Goal: Information Seeking & Learning: Learn about a topic

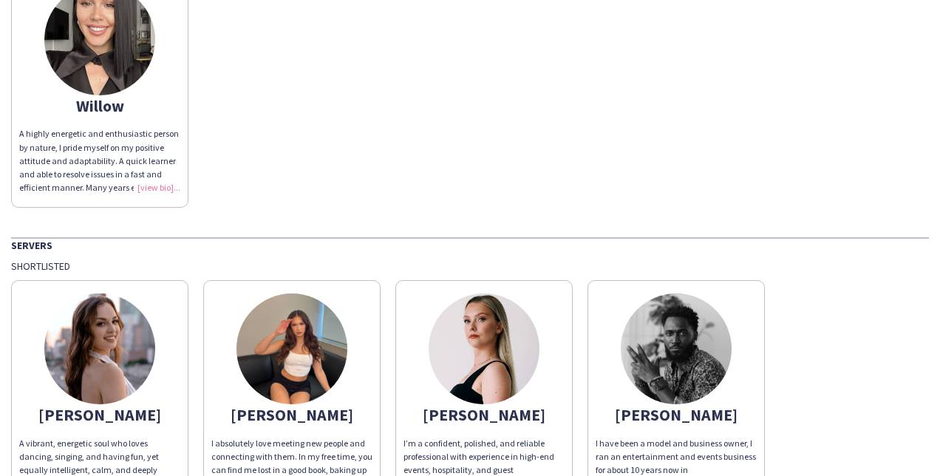
scroll to position [1257, 0]
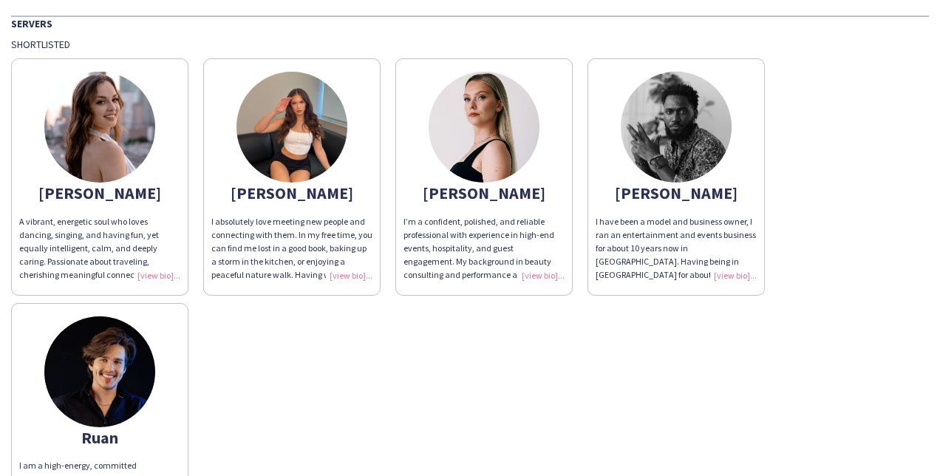
click at [134, 349] on img at bounding box center [99, 371] width 111 height 111
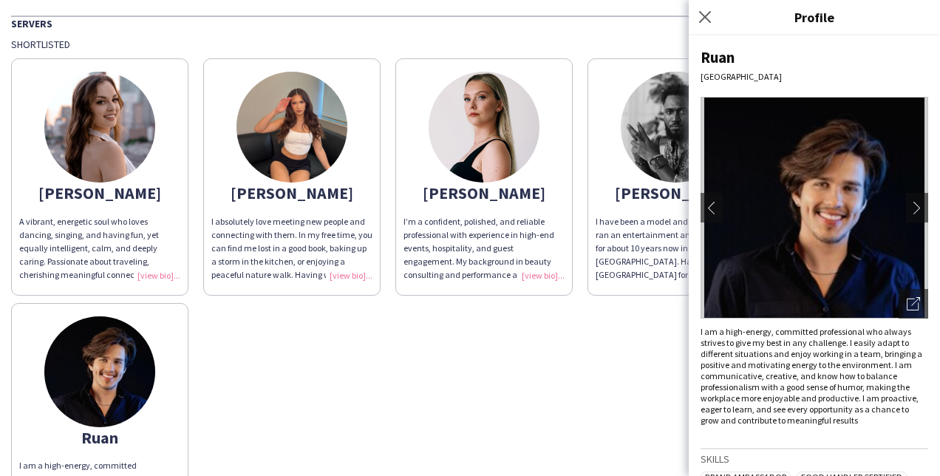
click at [869, 254] on img at bounding box center [815, 208] width 228 height 222
click at [907, 299] on icon at bounding box center [913, 305] width 12 height 12
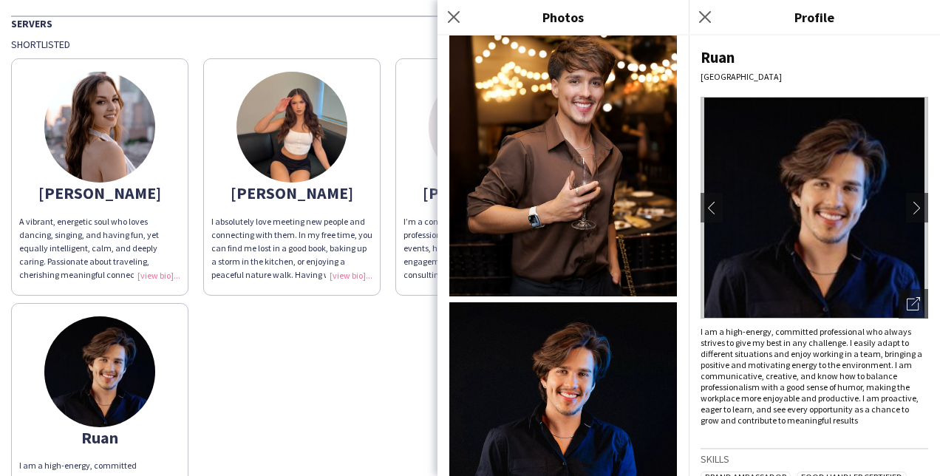
scroll to position [0, 0]
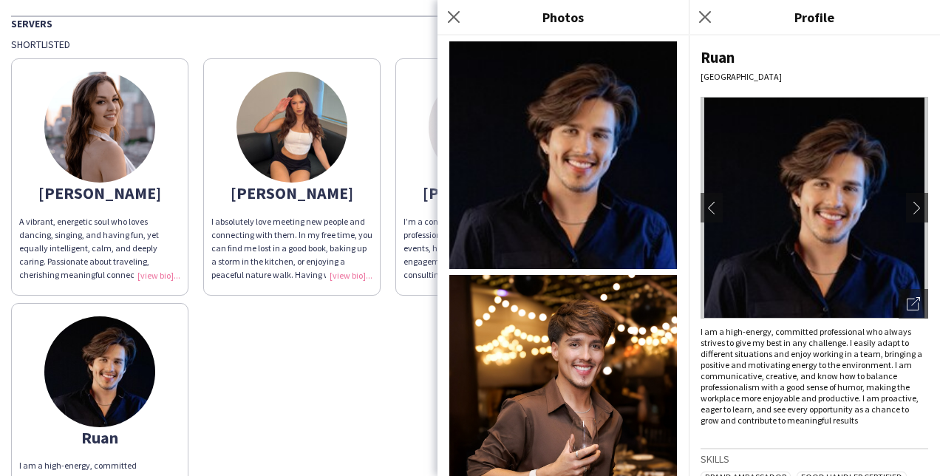
click at [401, 342] on div "[PERSON_NAME] A vibrant, energetic soul who loves dancing, singing, and having …" at bounding box center [470, 295] width 918 height 488
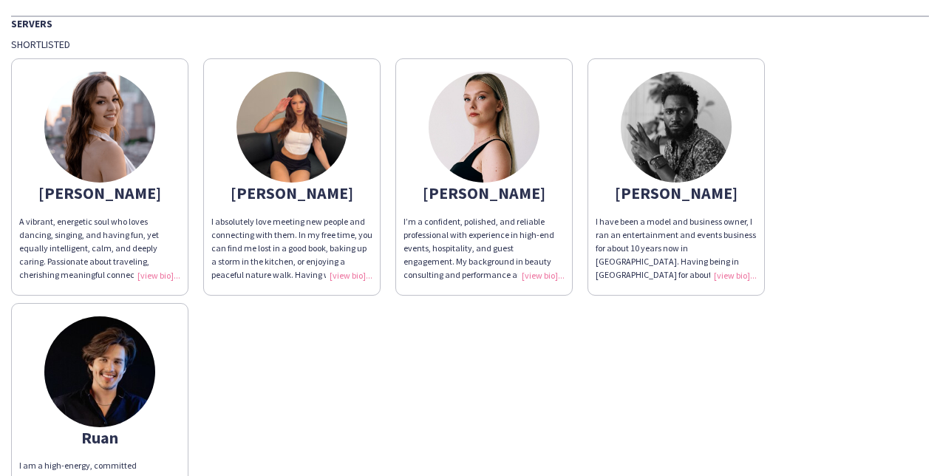
click at [693, 116] on img at bounding box center [676, 127] width 111 height 111
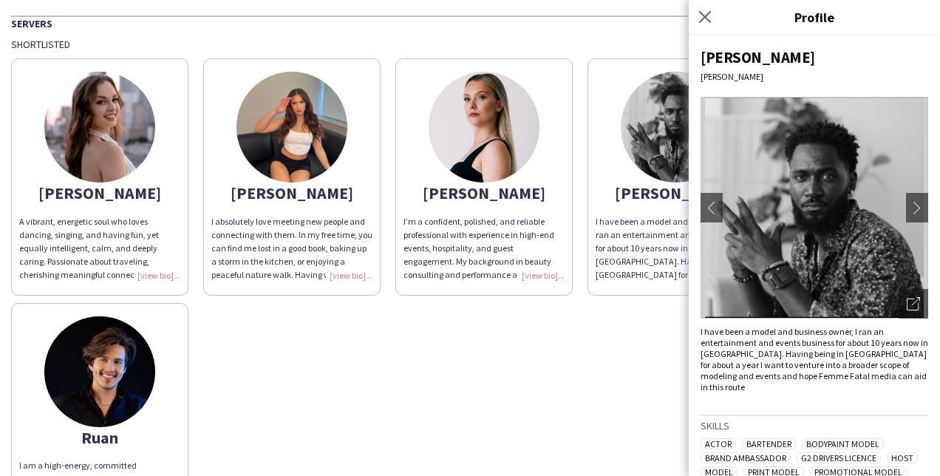
click at [761, 261] on img at bounding box center [815, 208] width 228 height 222
click at [907, 303] on icon "Open photos pop-in" at bounding box center [913, 303] width 13 height 13
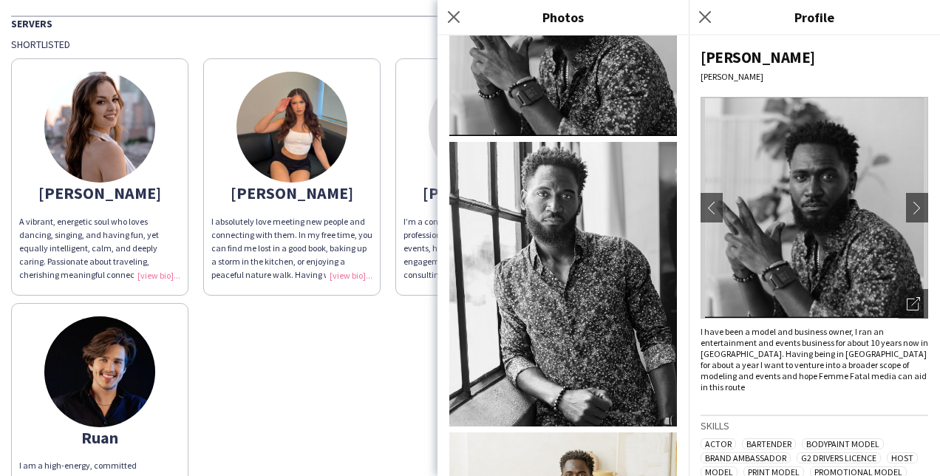
scroll to position [560, 0]
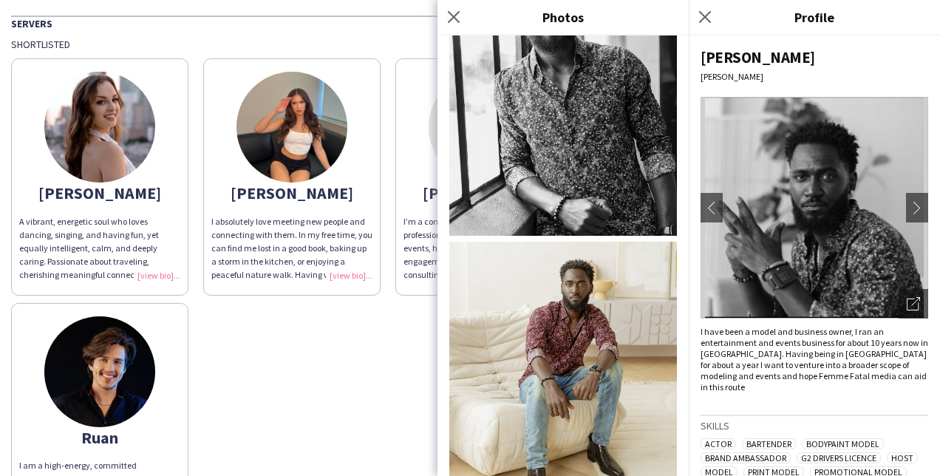
click at [421, 303] on div "[PERSON_NAME] A vibrant, energetic soul who loves dancing, singing, and having …" at bounding box center [470, 295] width 918 height 488
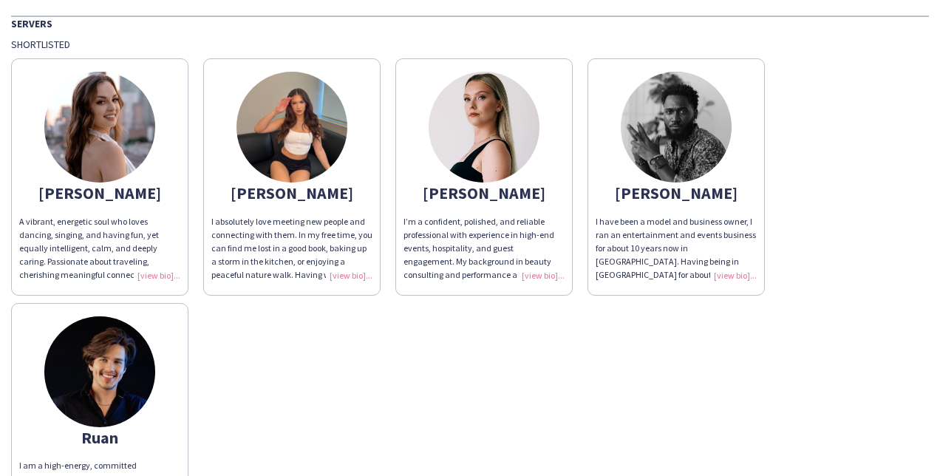
click at [271, 135] on img at bounding box center [292, 127] width 111 height 111
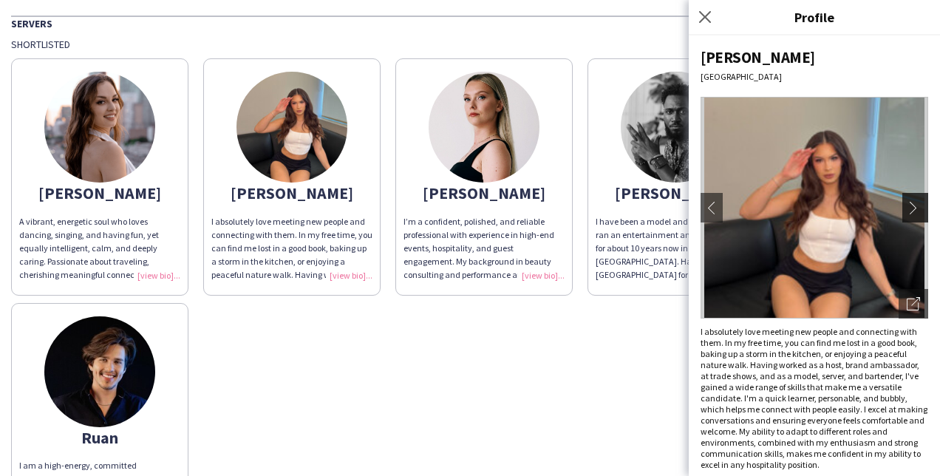
click at [907, 211] on app-icon "chevron-right" at bounding box center [917, 207] width 21 height 13
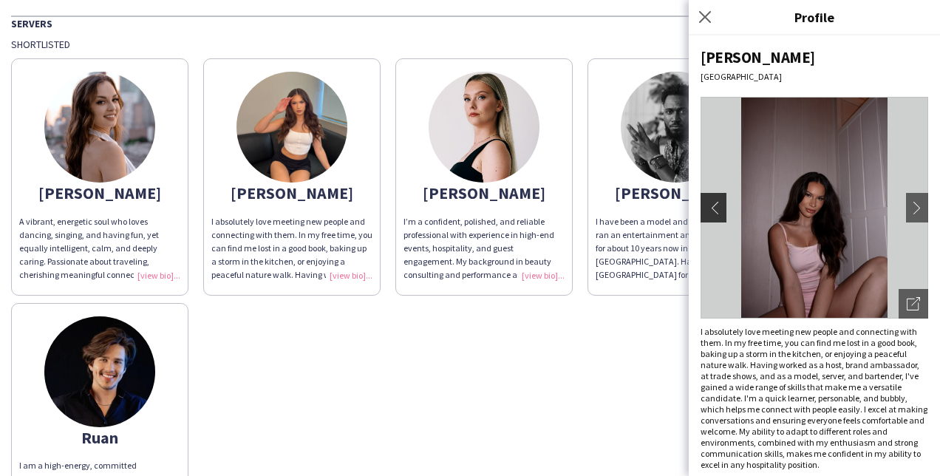
click at [711, 207] on app-icon "chevron-left" at bounding box center [712, 207] width 21 height 13
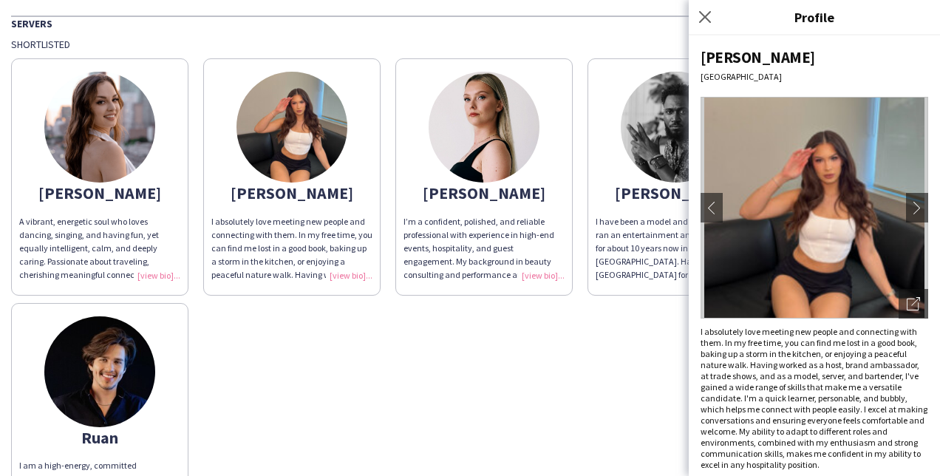
click at [817, 236] on img at bounding box center [815, 208] width 228 height 222
click at [909, 212] on app-icon "chevron-right" at bounding box center [917, 207] width 21 height 13
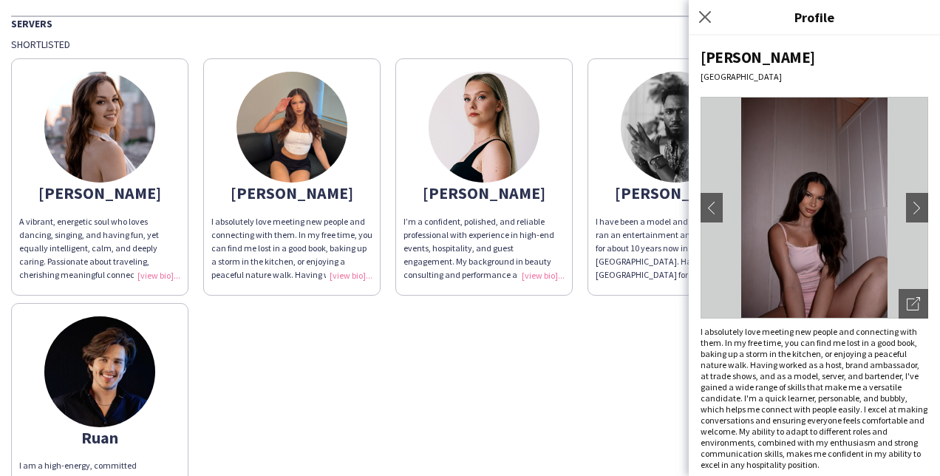
click at [803, 214] on img at bounding box center [815, 208] width 228 height 222
click at [907, 303] on icon "Open photos pop-in" at bounding box center [913, 303] width 13 height 13
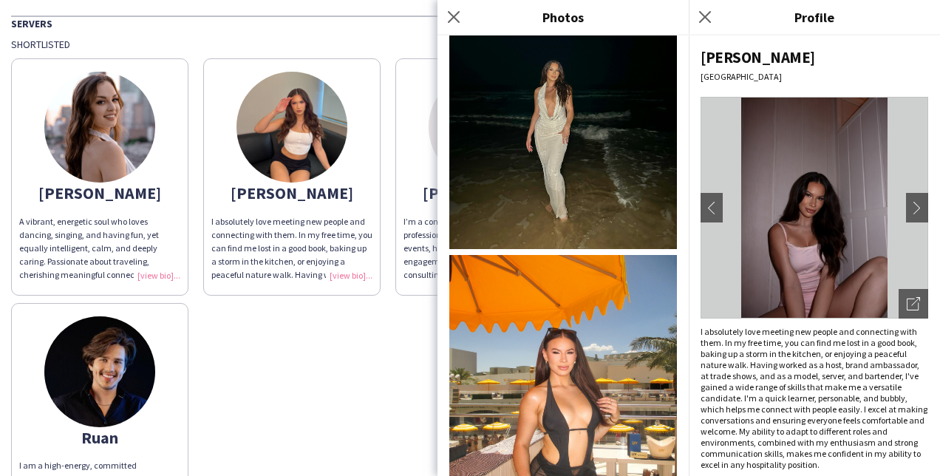
scroll to position [1002, 0]
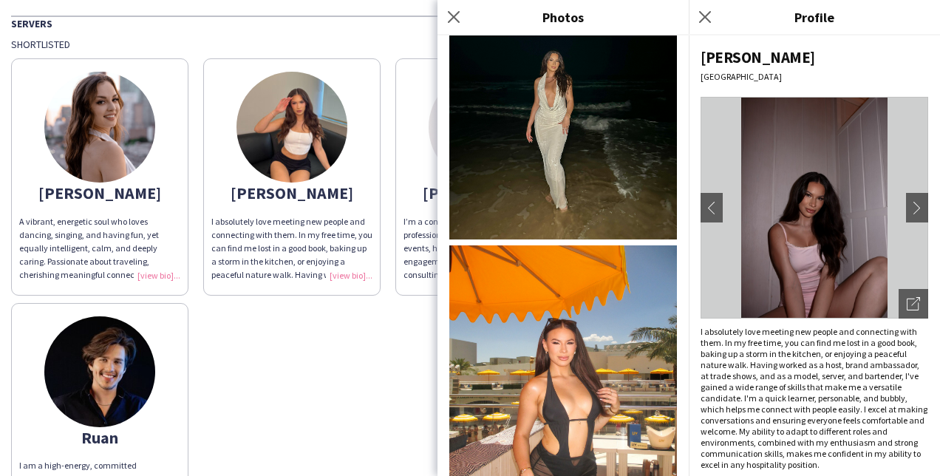
click at [410, 320] on div "[PERSON_NAME] A vibrant, energetic soul who loves dancing, singing, and having …" at bounding box center [470, 295] width 918 height 488
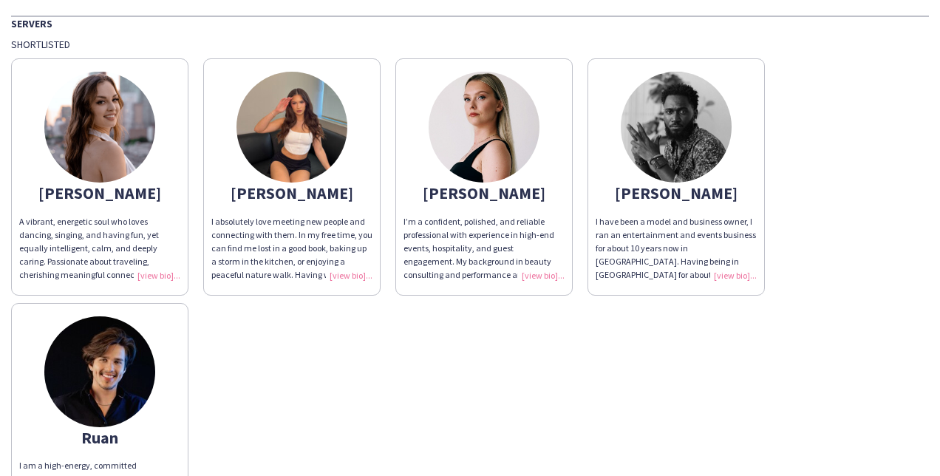
click at [429, 129] on app-share-pages-crew-card "[PERSON_NAME]’m a confident, polished, and reliable professional with experienc…" at bounding box center [484, 176] width 177 height 237
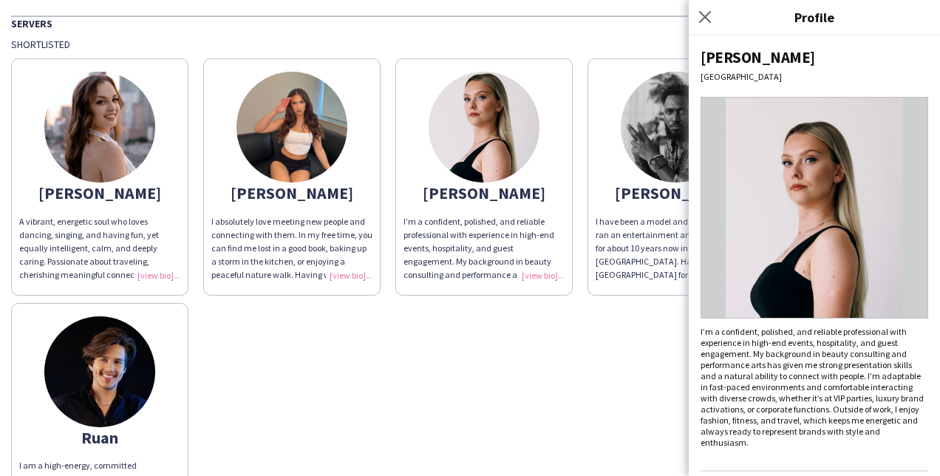
click at [804, 201] on img at bounding box center [815, 208] width 228 height 222
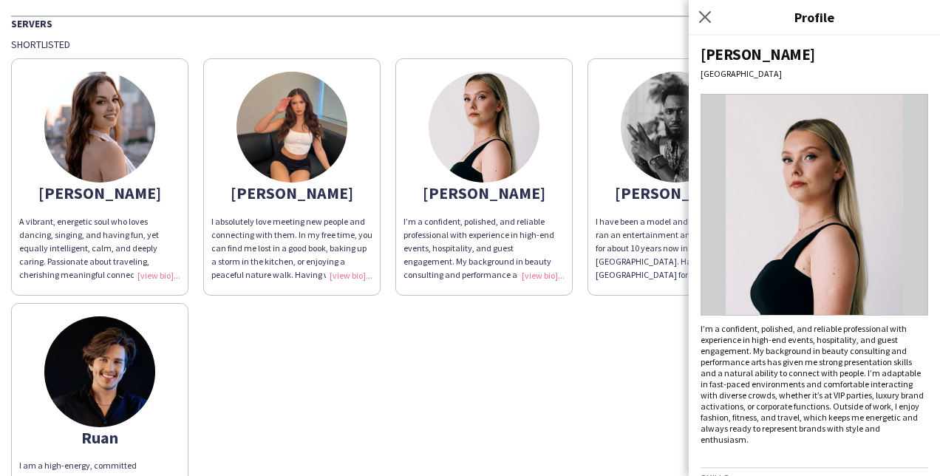
scroll to position [0, 0]
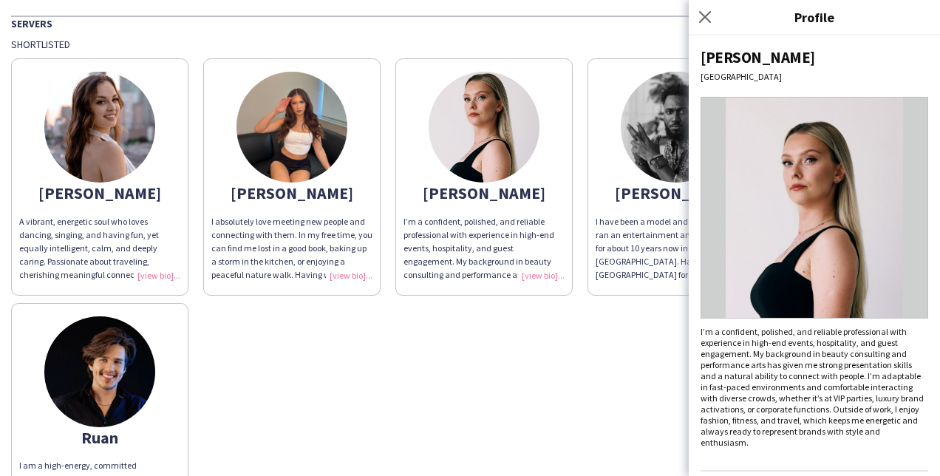
click at [61, 129] on img at bounding box center [99, 127] width 111 height 111
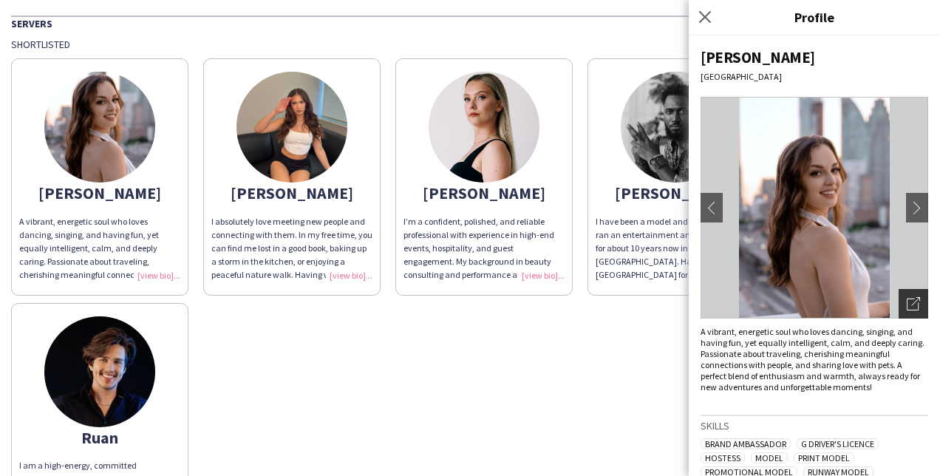
click at [907, 302] on icon "Open photos pop-in" at bounding box center [913, 303] width 13 height 13
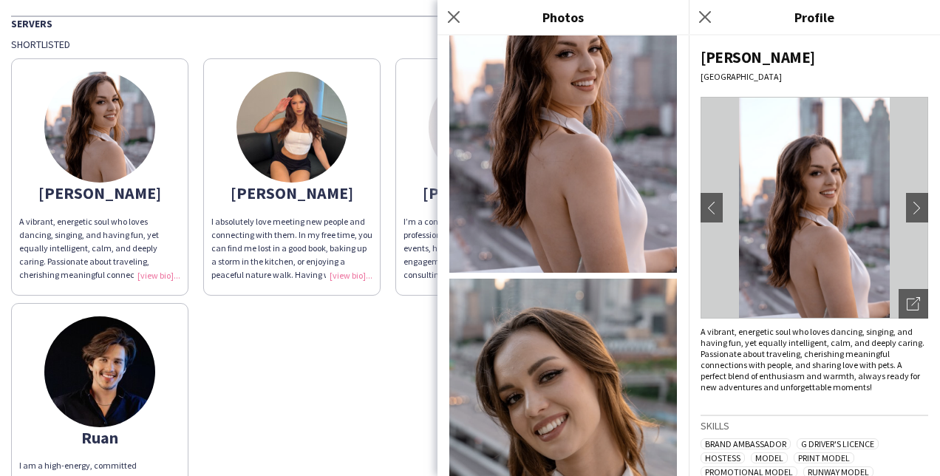
scroll to position [1167, 0]
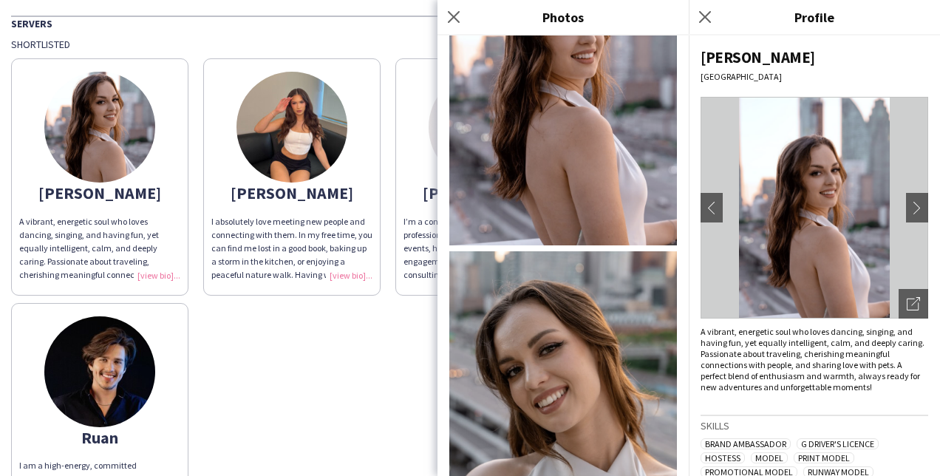
click at [390, 316] on div "[PERSON_NAME] A vibrant, energetic soul who loves dancing, singing, and having …" at bounding box center [470, 295] width 918 height 488
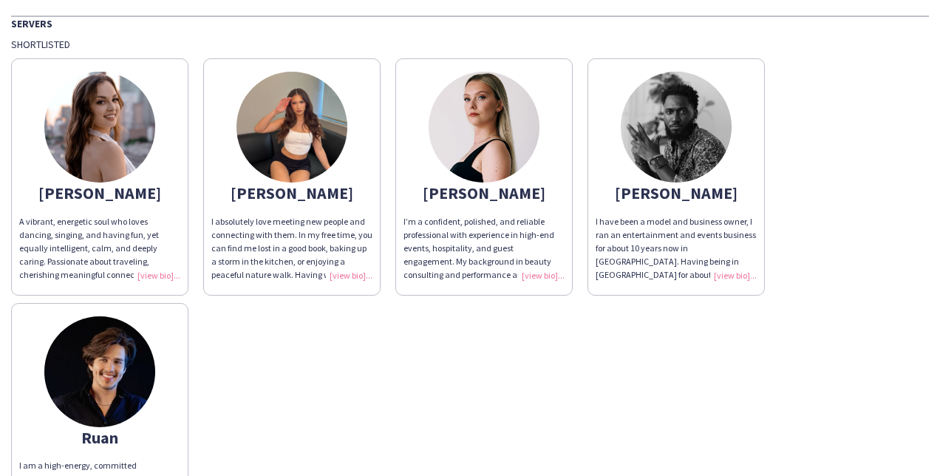
click at [500, 120] on img at bounding box center [484, 127] width 111 height 111
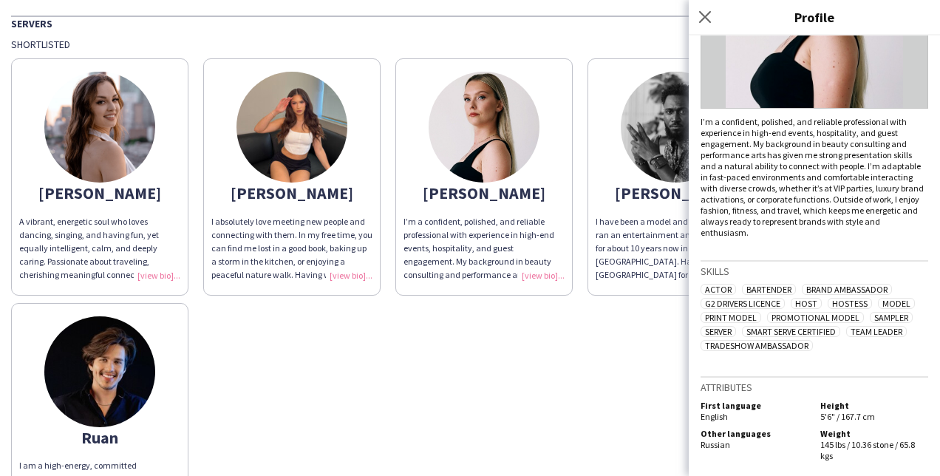
scroll to position [0, 0]
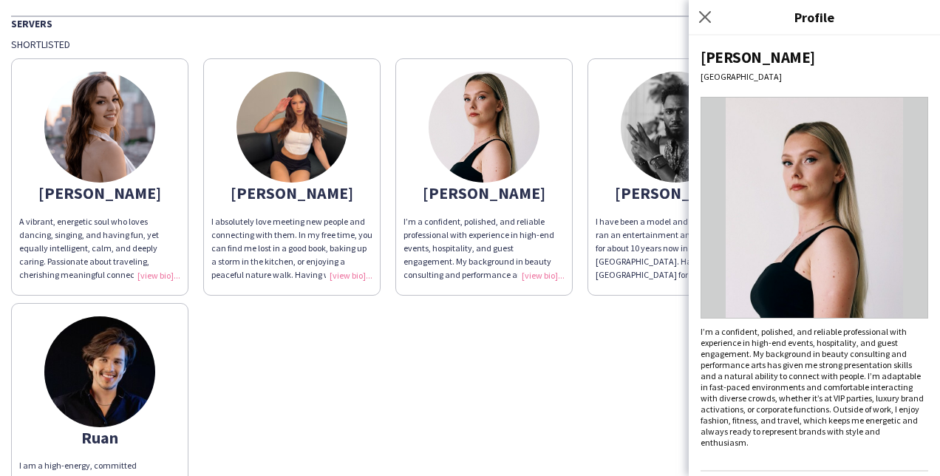
click at [486, 310] on div "[PERSON_NAME] A vibrant, energetic soul who loves dancing, singing, and having …" at bounding box center [470, 295] width 918 height 488
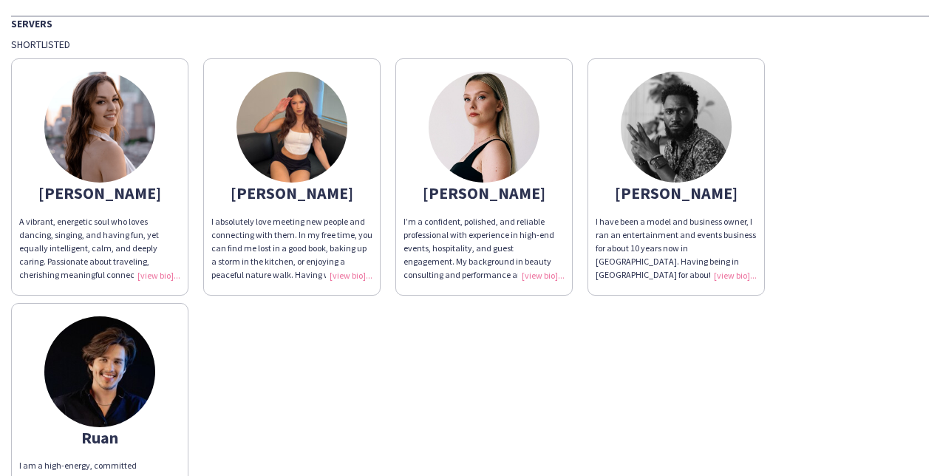
click at [107, 186] on div "[PERSON_NAME]" at bounding box center [99, 192] width 161 height 13
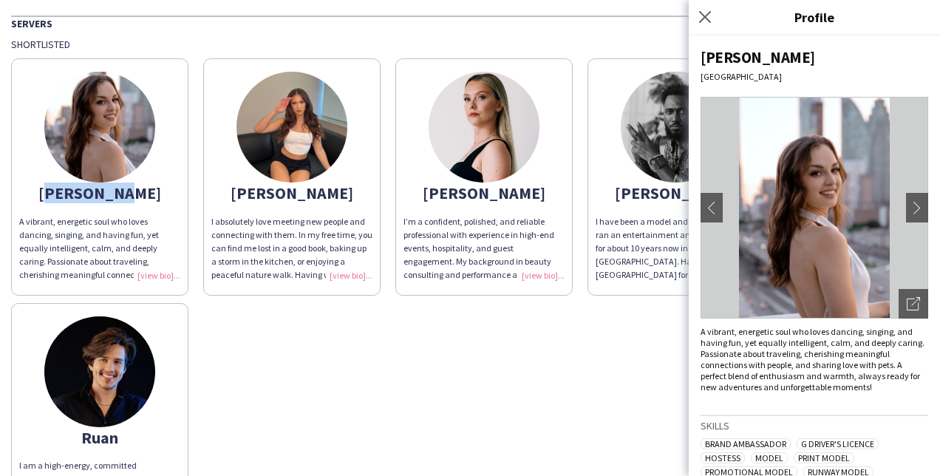
click at [107, 186] on div "[PERSON_NAME]" at bounding box center [99, 192] width 161 height 13
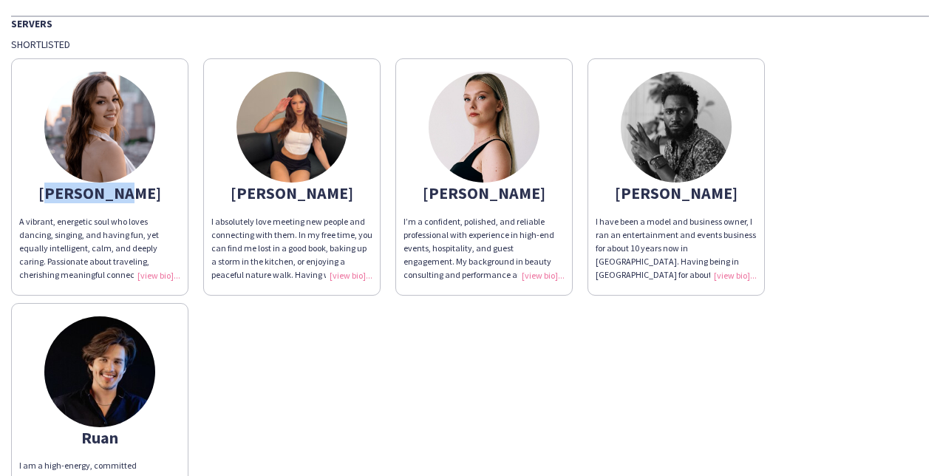
copy div "[PERSON_NAME]"
